Goal: Task Accomplishment & Management: Manage account settings

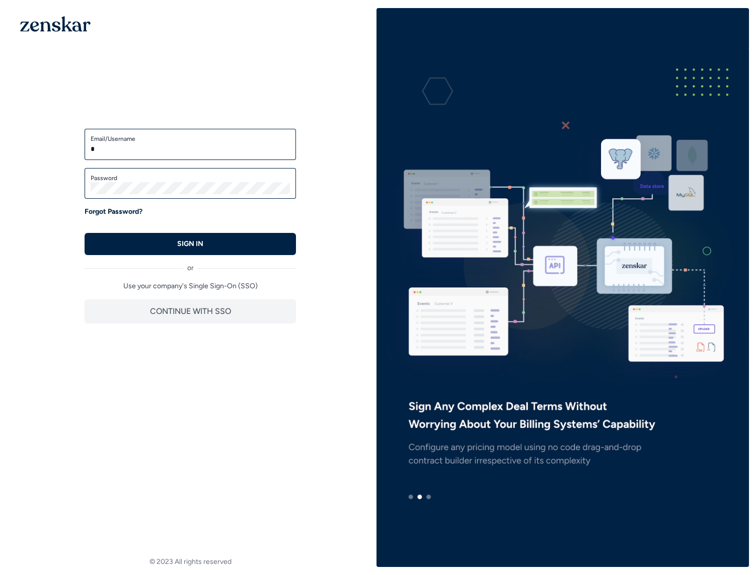
type input "**********"
click at [85, 233] on button "SIGN IN" at bounding box center [190, 244] width 211 height 22
type input "**********"
click at [85, 233] on button "SIGN IN" at bounding box center [190, 244] width 211 height 22
